Goal: Information Seeking & Learning: Understand process/instructions

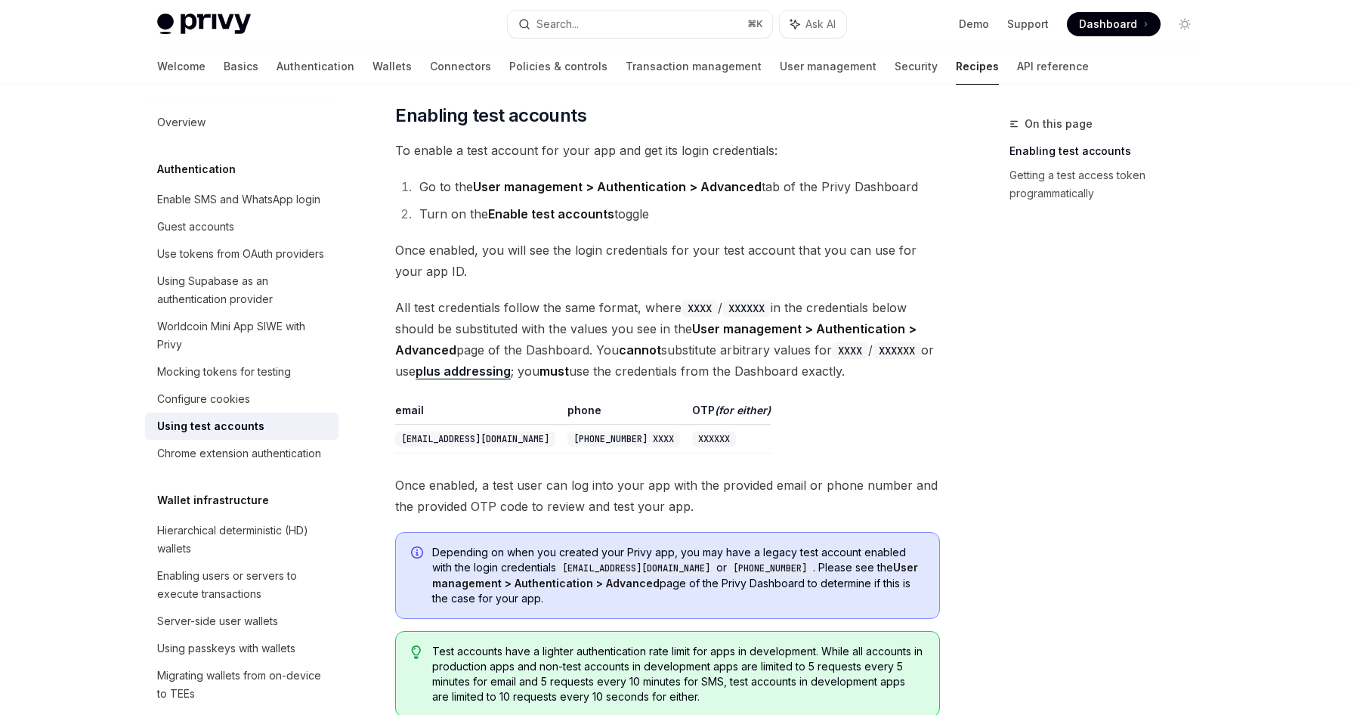
scroll to position [273, 0]
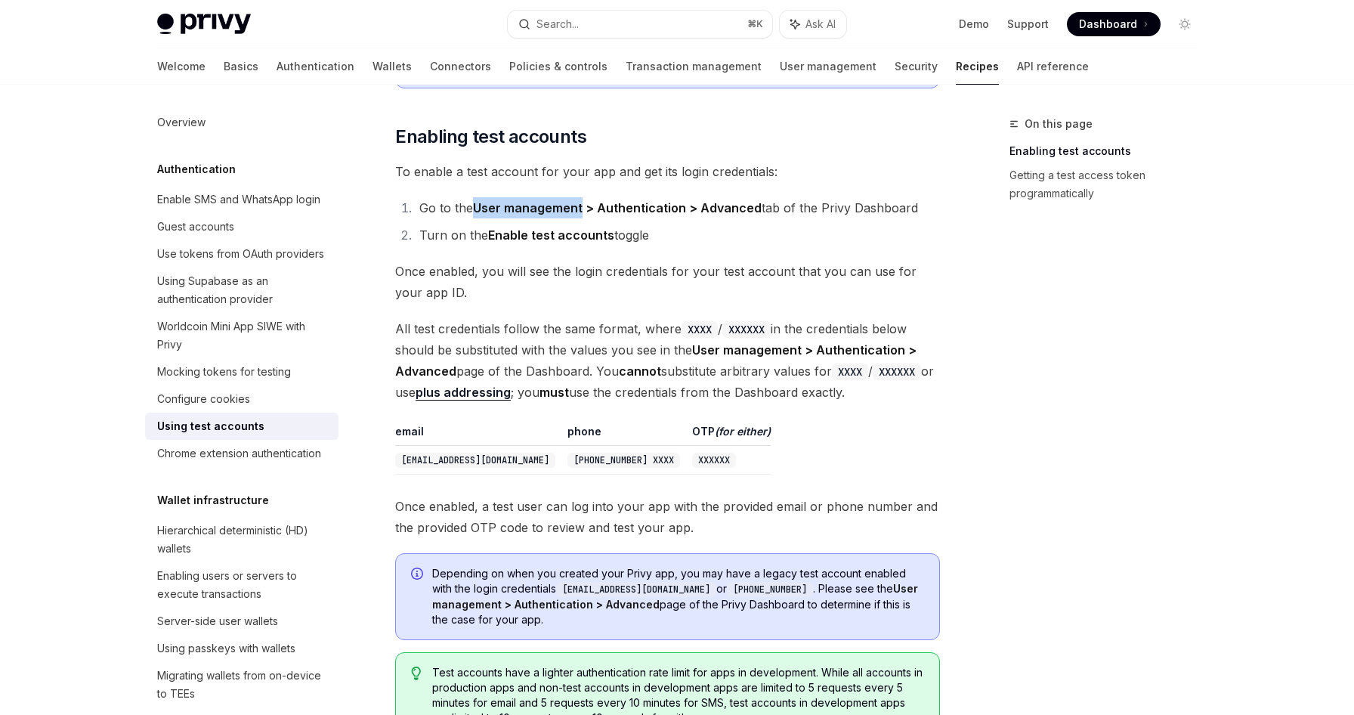
drag, startPoint x: 477, startPoint y: 209, endPoint x: 583, endPoint y: 211, distance: 106.6
click at [583, 211] on strong "User management > Authentication > Advanced" at bounding box center [617, 207] width 289 height 15
click at [649, 211] on strong "User management > Authentication > Advanced" at bounding box center [617, 207] width 289 height 15
click at [730, 207] on strong "User management > Authentication > Advanced" at bounding box center [617, 207] width 289 height 15
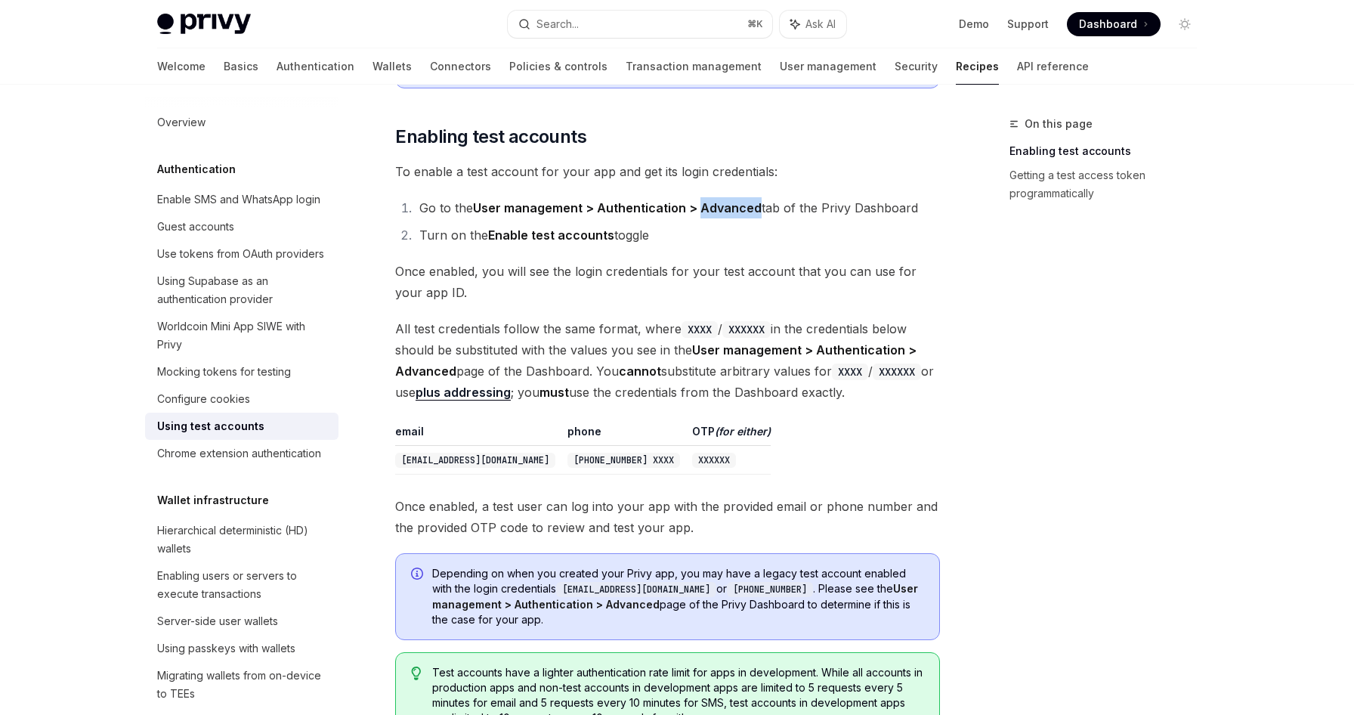
click at [730, 207] on strong "User management > Authentication > Advanced" at bounding box center [617, 207] width 289 height 15
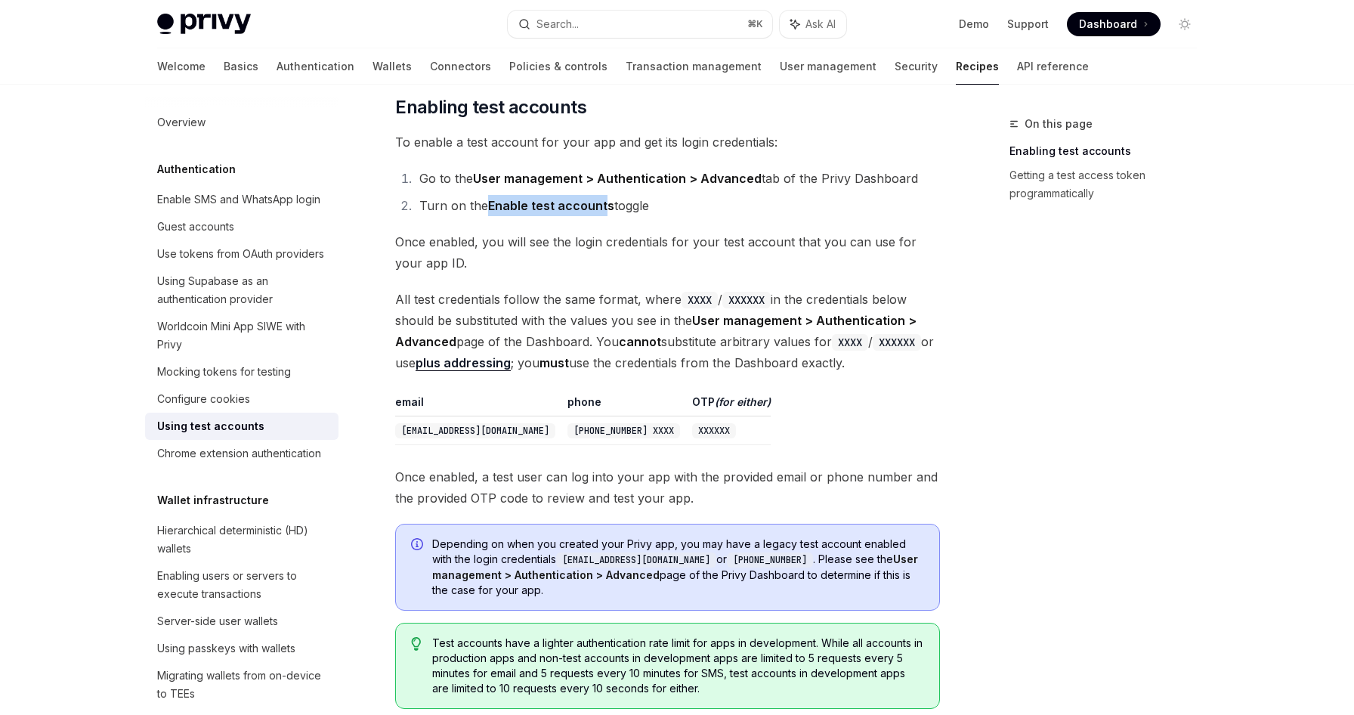
drag, startPoint x: 489, startPoint y: 200, endPoint x: 605, endPoint y: 203, distance: 115.7
click at [605, 203] on strong "Enable test accounts" at bounding box center [551, 205] width 126 height 15
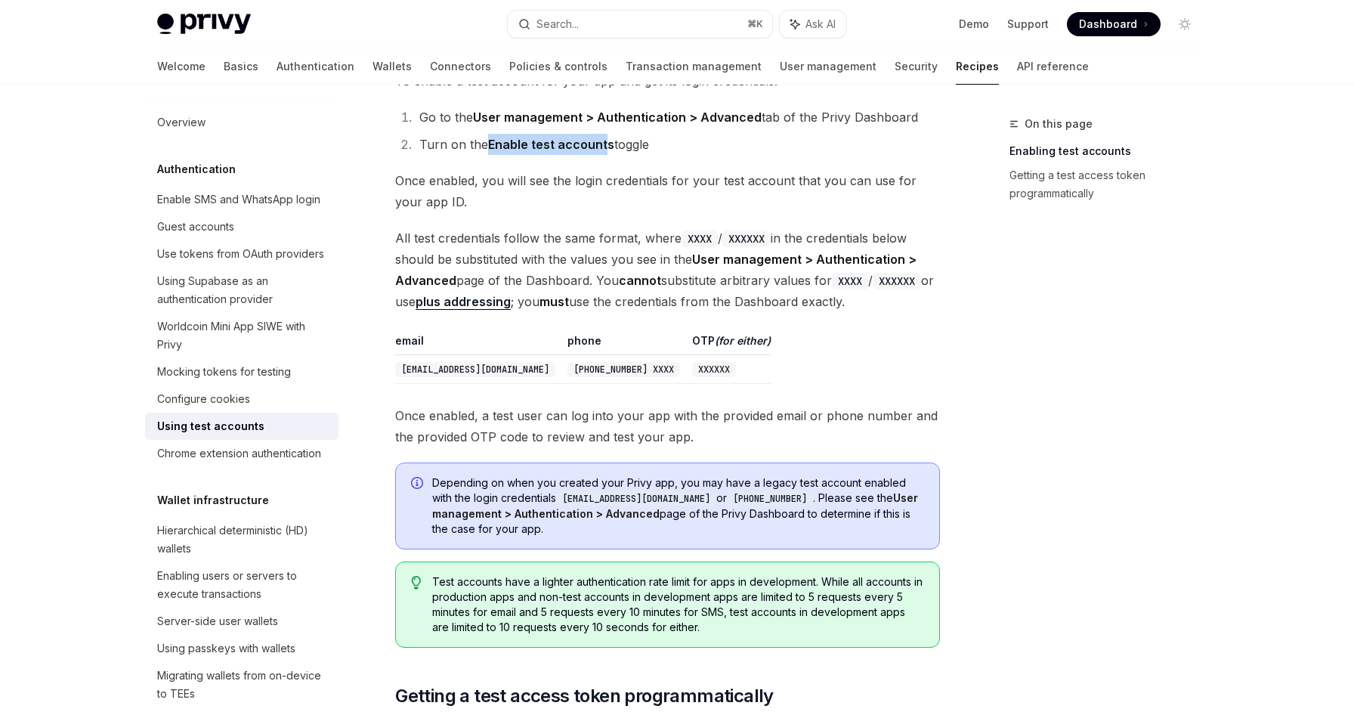
scroll to position [370, 0]
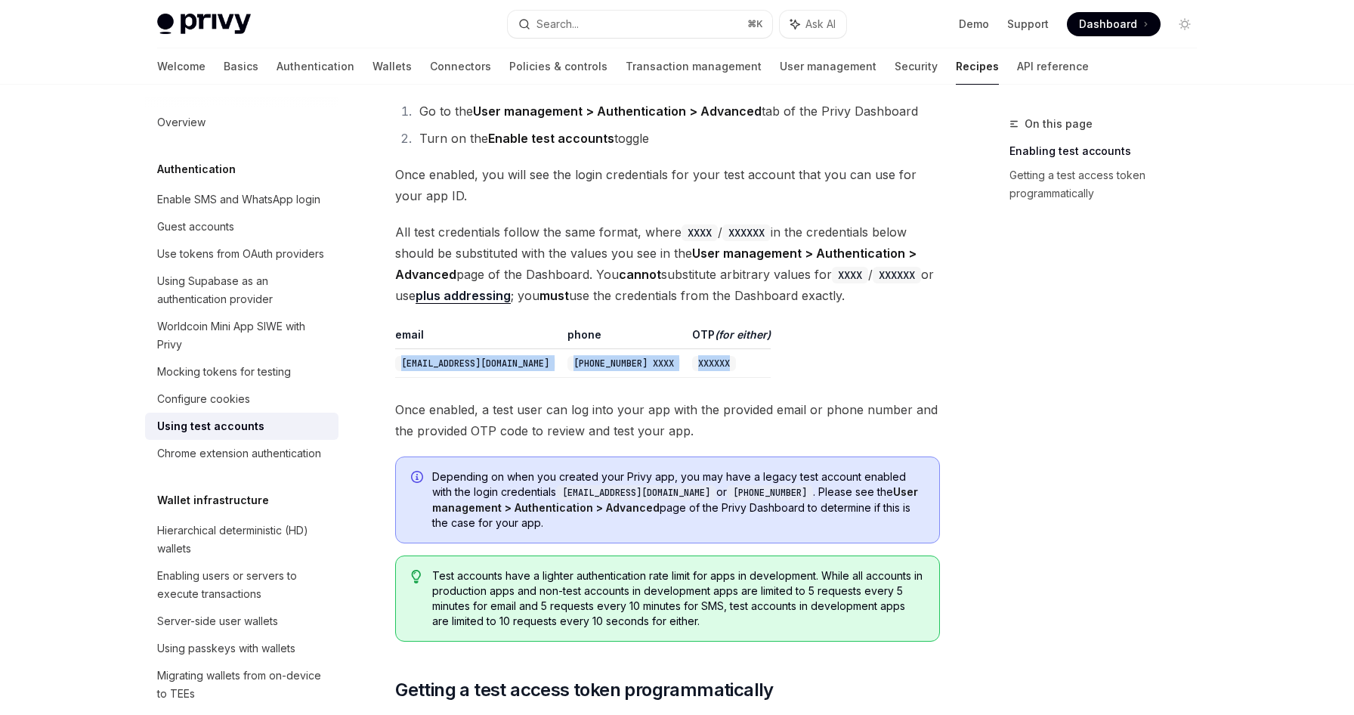
drag, startPoint x: 392, startPoint y: 362, endPoint x: 647, endPoint y: 376, distance: 255.1
click at [648, 376] on div "Authentication Using test accounts OpenAI Open in ChatGPT OpenAI Open in ChatGP…" at bounding box center [526, 479] width 834 height 1469
click at [409, 364] on code "[EMAIL_ADDRESS][DOMAIN_NAME]" at bounding box center [475, 363] width 160 height 15
click at [692, 361] on code "XXXXXX" at bounding box center [714, 363] width 44 height 15
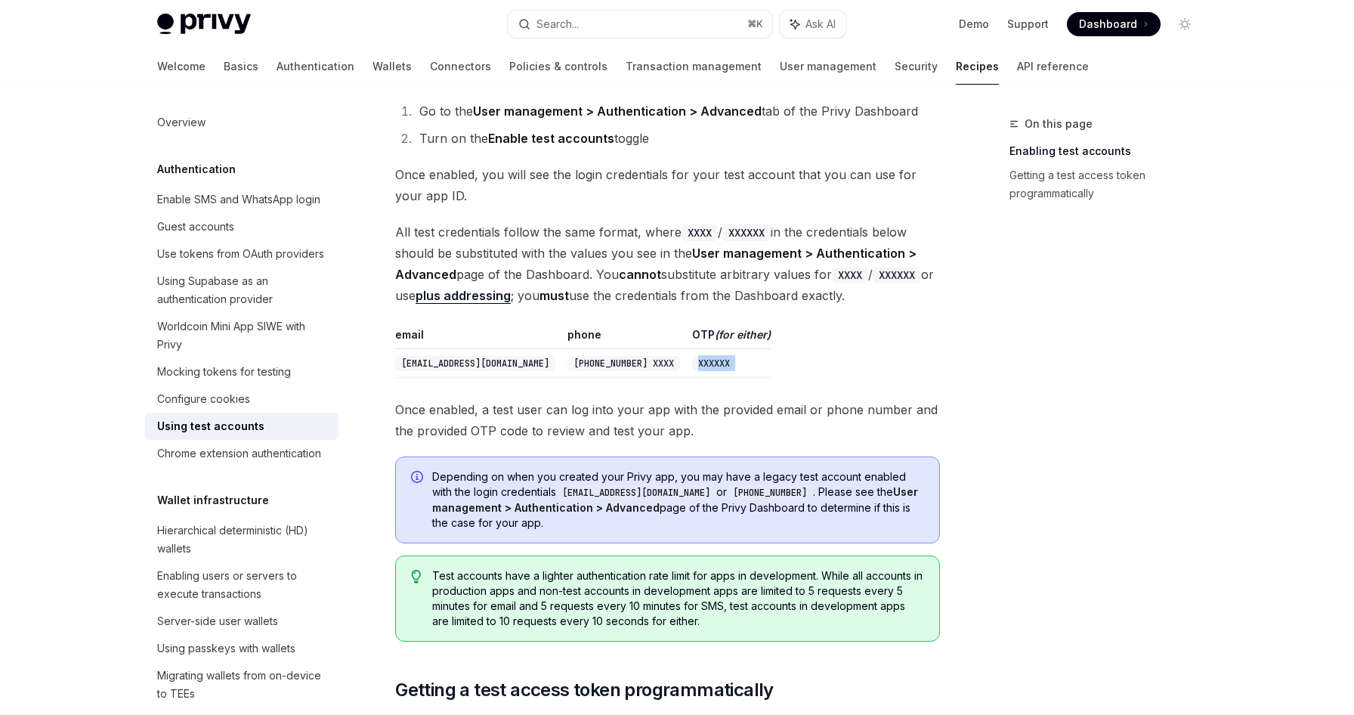
click at [692, 361] on code "XXXXXX" at bounding box center [714, 363] width 44 height 15
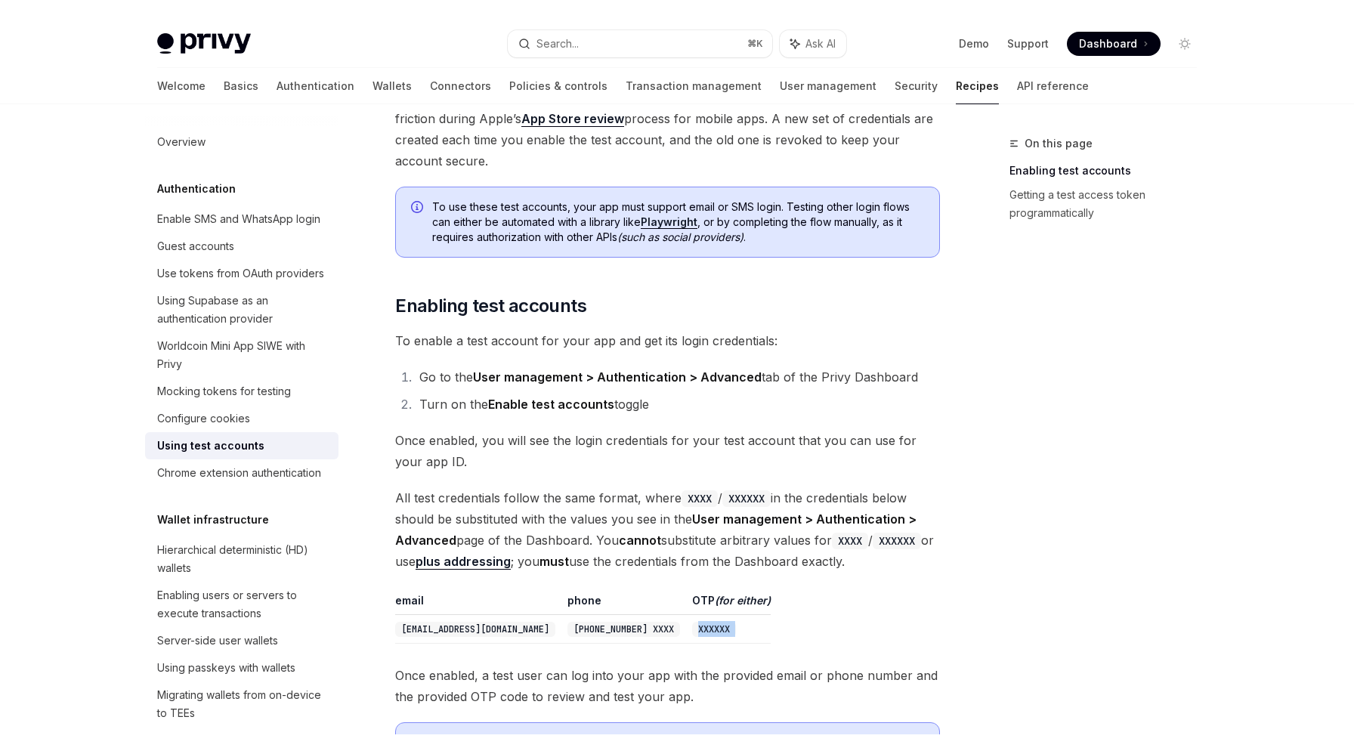
scroll to position [152, 0]
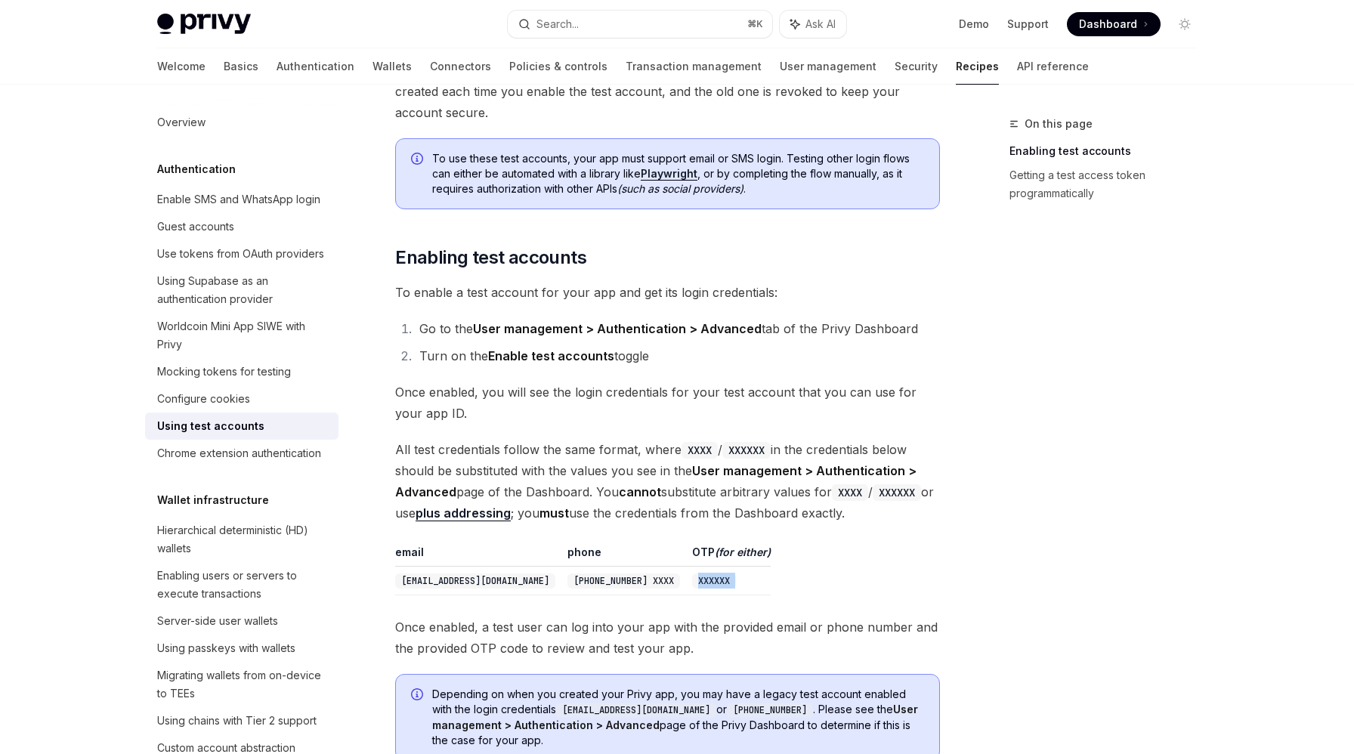
type textarea "*"
